Goal: Submit feedback/report problem: Submit feedback/report problem

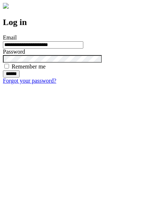
type input "**********"
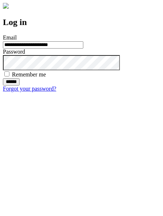
click at [20, 86] on input "******" at bounding box center [11, 81] width 17 height 7
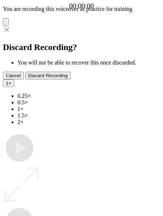
type input "**********"
